Goal: Find specific page/section: Find specific page/section

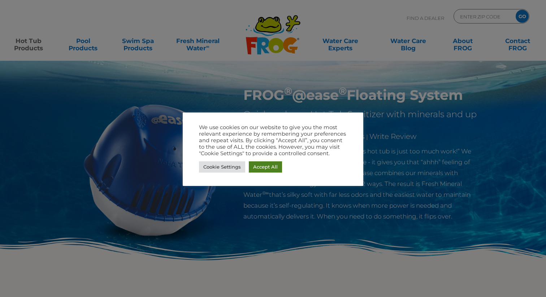
click at [256, 168] on link "Accept All" at bounding box center [265, 166] width 33 height 11
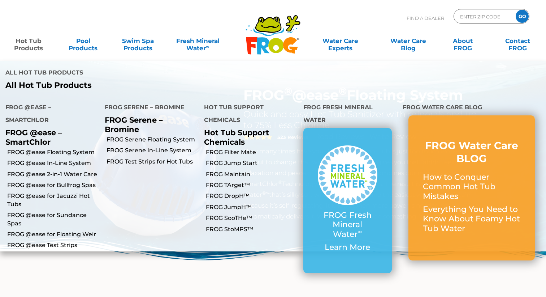
click at [29, 38] on link "Hot Tub Products" at bounding box center [28, 41] width 43 height 14
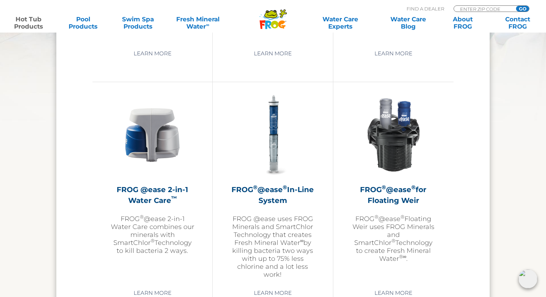
scroll to position [1021, 0]
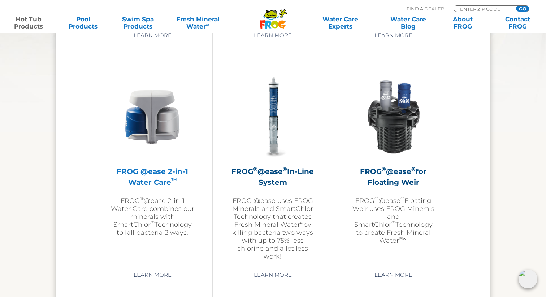
click at [155, 111] on img at bounding box center [153, 117] width 84 height 84
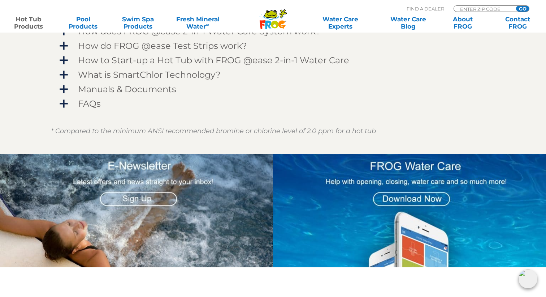
scroll to position [579, 0]
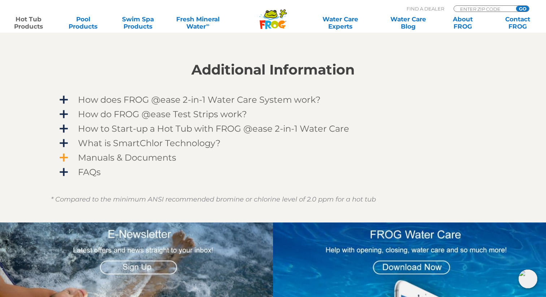
click at [95, 159] on span "Manuals & Documents" at bounding box center [278, 157] width 421 height 10
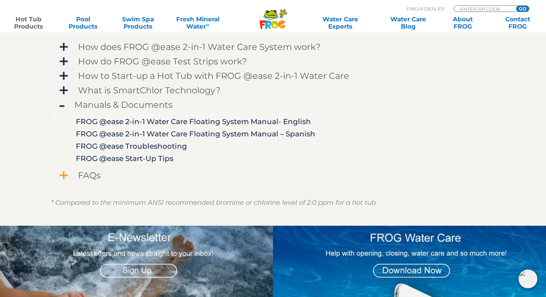
click at [85, 177] on span "FAQs" at bounding box center [278, 175] width 421 height 10
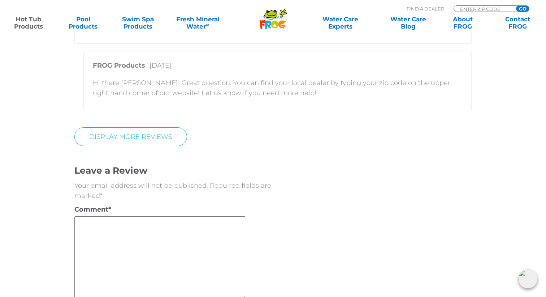
scroll to position [1931, 0]
click at [477, 7] on input "Zip Code Form" at bounding box center [484, 9] width 49 height 6
type input "92084"
click at [516, 6] on input "GO" at bounding box center [522, 9] width 13 height 6
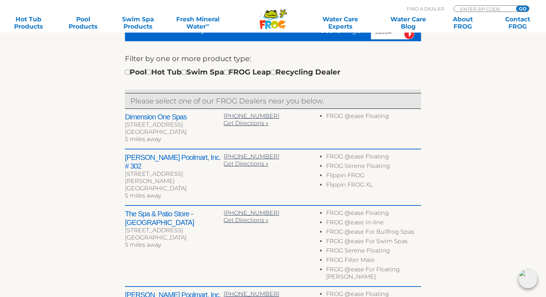
scroll to position [237, 0]
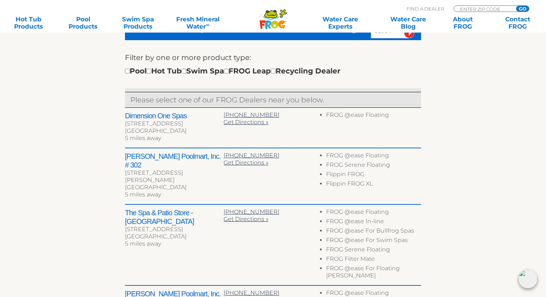
click at [167, 158] on h2 "Leslie's Poolmart, Inc. # 302" at bounding box center [174, 160] width 99 height 17
click at [83, 155] on div "← Move left → Move right ↑ Move up ↓ Move down + Zoom in - Zoom out Home Jump l…" at bounding box center [273, 182] width 444 height 484
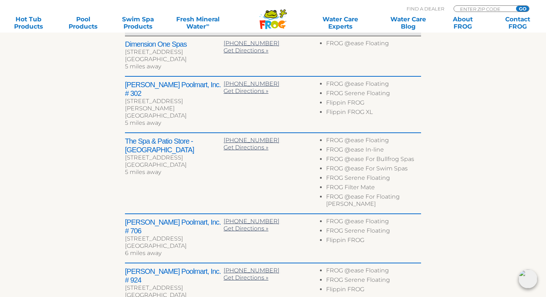
scroll to position [310, 0]
